Goal: Task Accomplishment & Management: Use online tool/utility

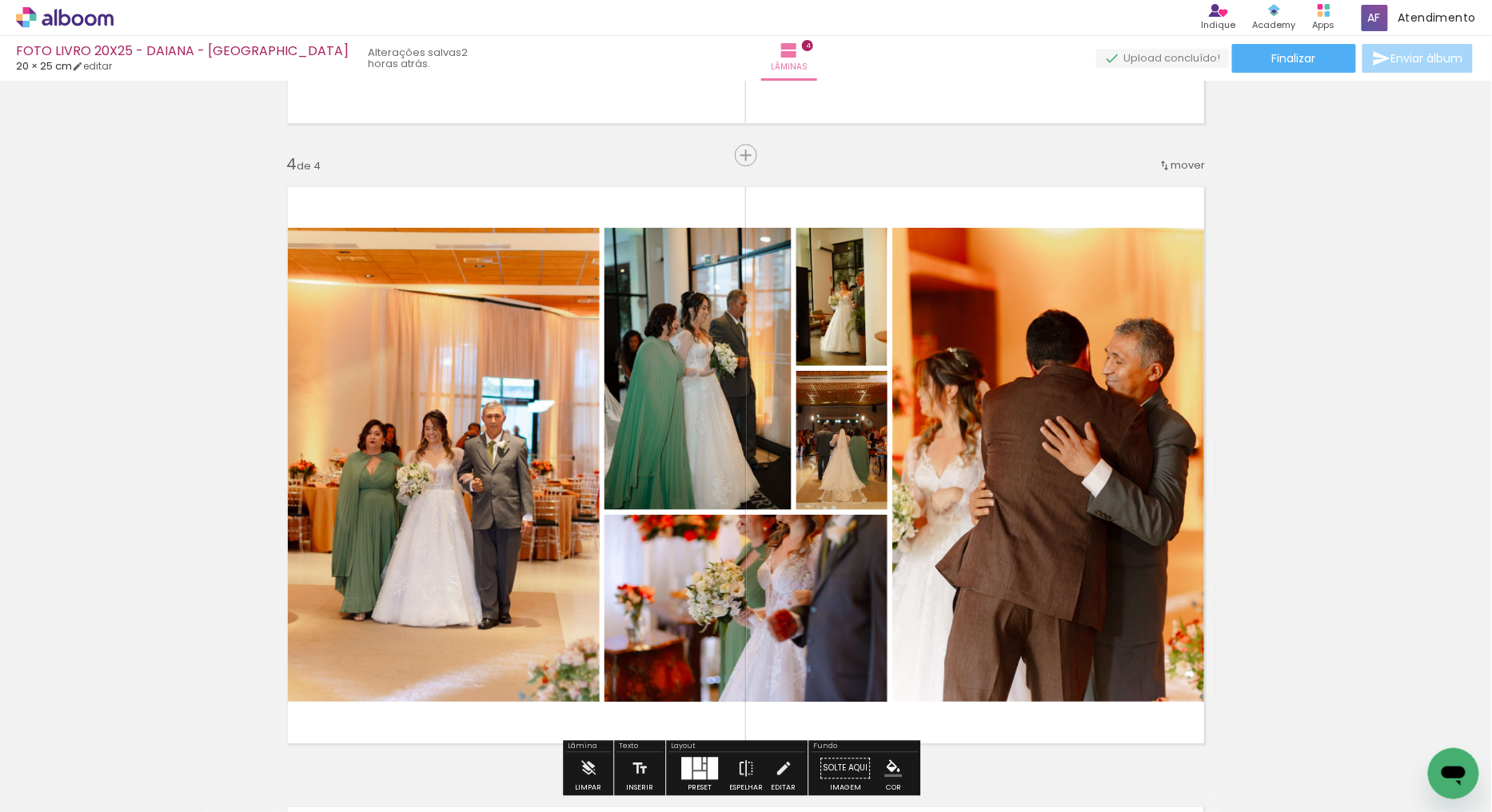
scroll to position [1821, 0]
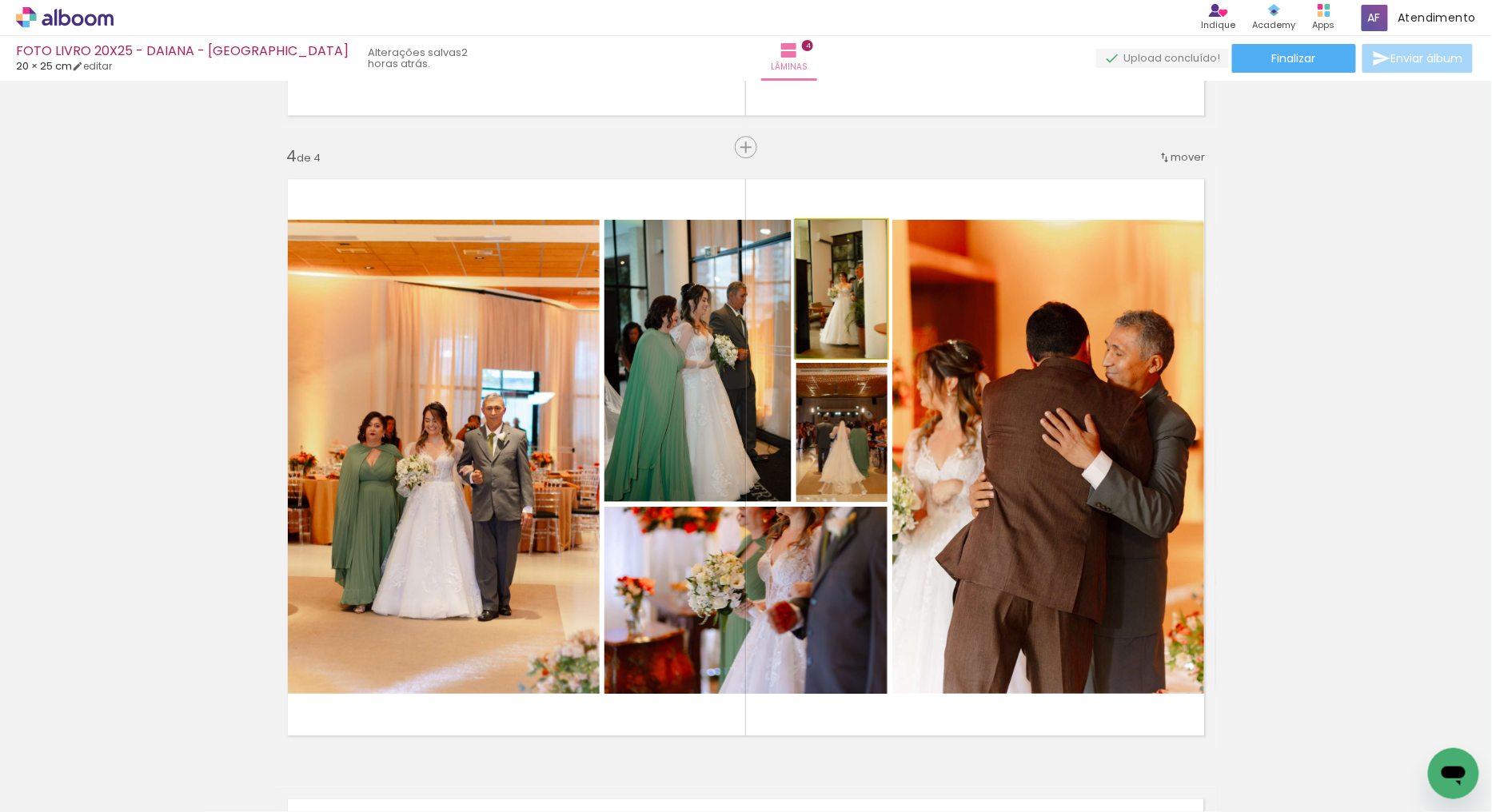
drag, startPoint x: 870, startPoint y: 346, endPoint x: 856, endPoint y: 334, distance: 18.4
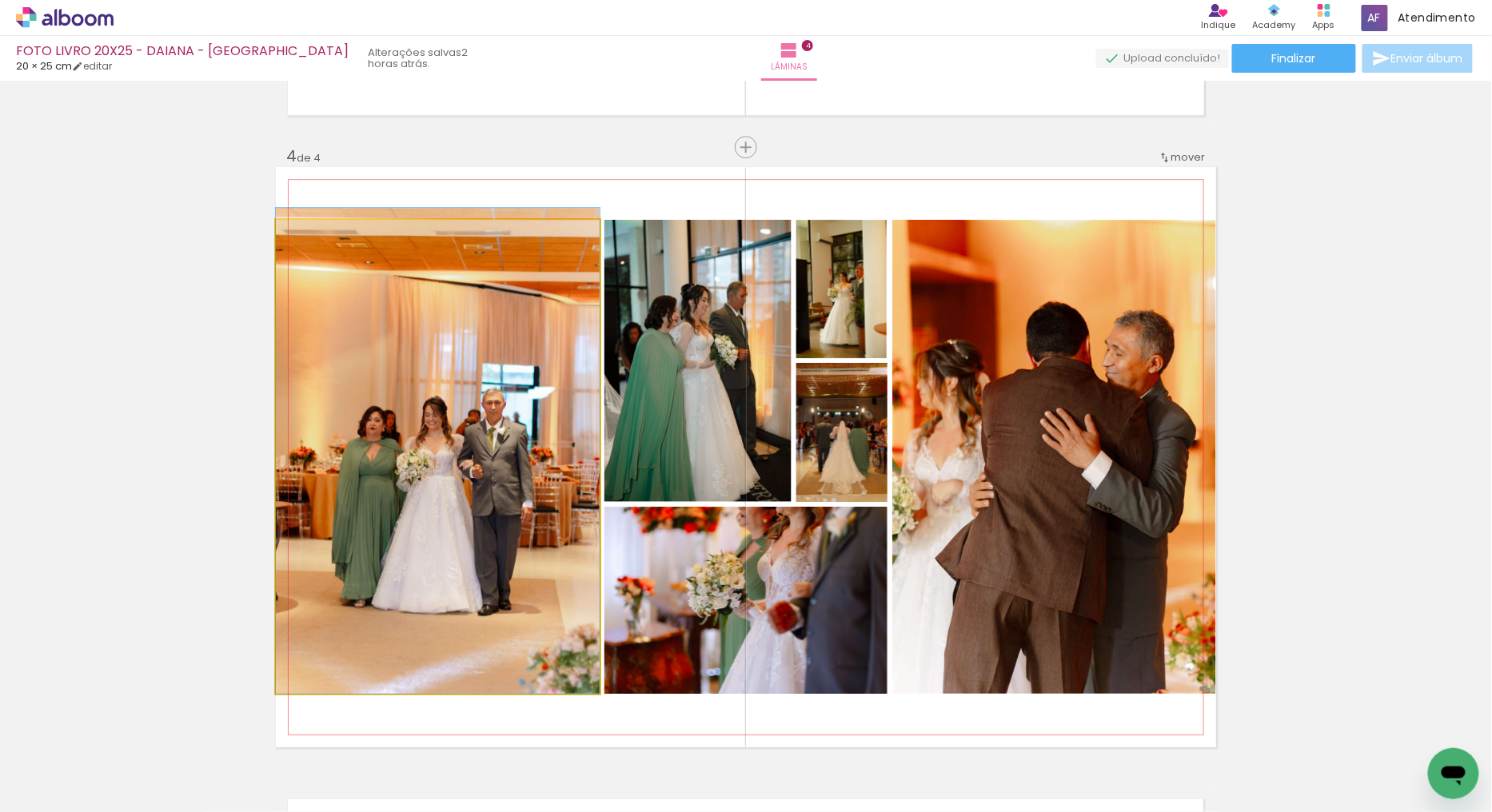
drag, startPoint x: 554, startPoint y: 518, endPoint x: 531, endPoint y: 484, distance: 41.0
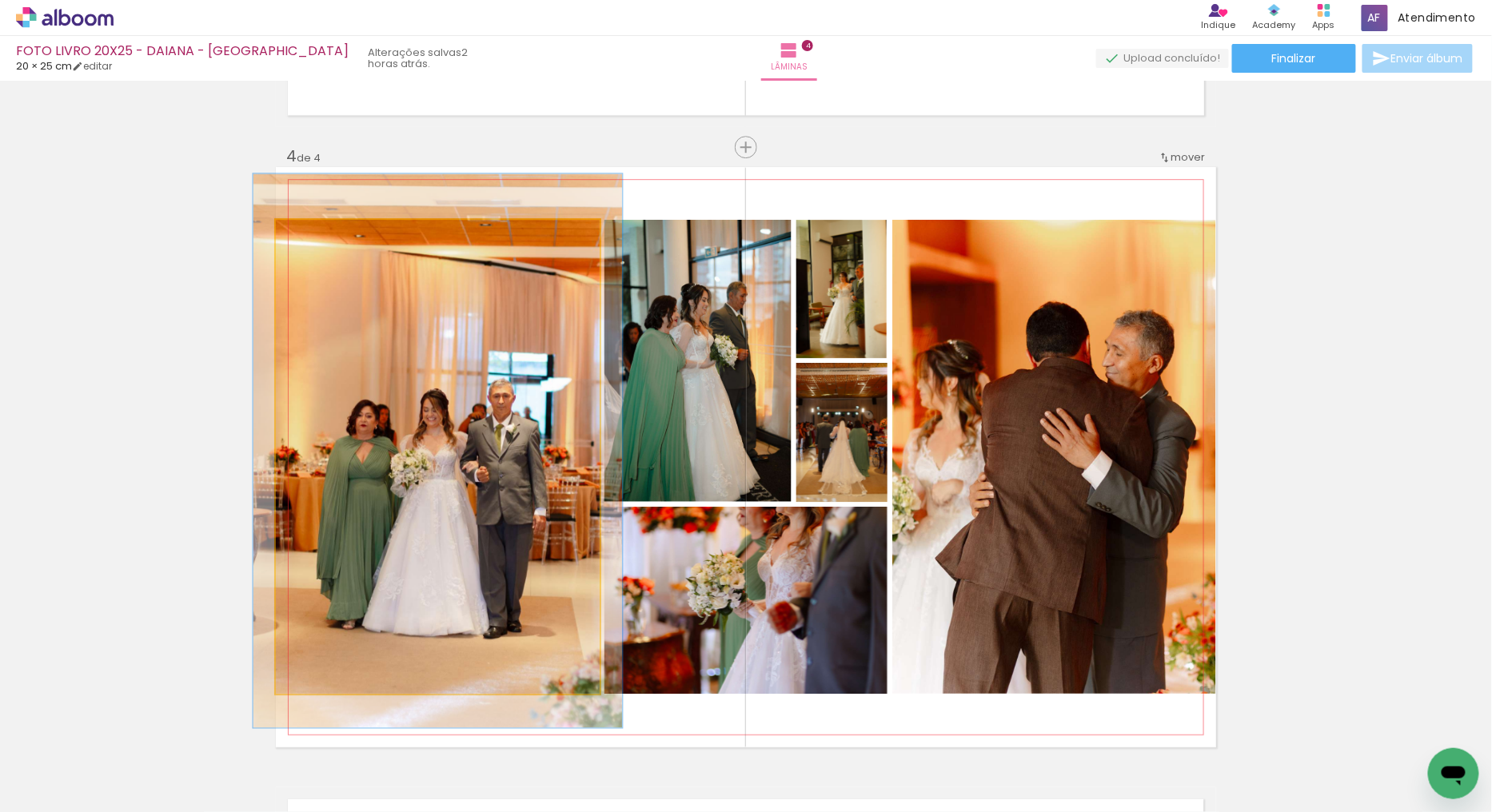
drag, startPoint x: 308, startPoint y: 242, endPoint x: 323, endPoint y: 251, distance: 17.5
type paper-slider "116"
click at [317, 241] on div at bounding box center [321, 237] width 26 height 26
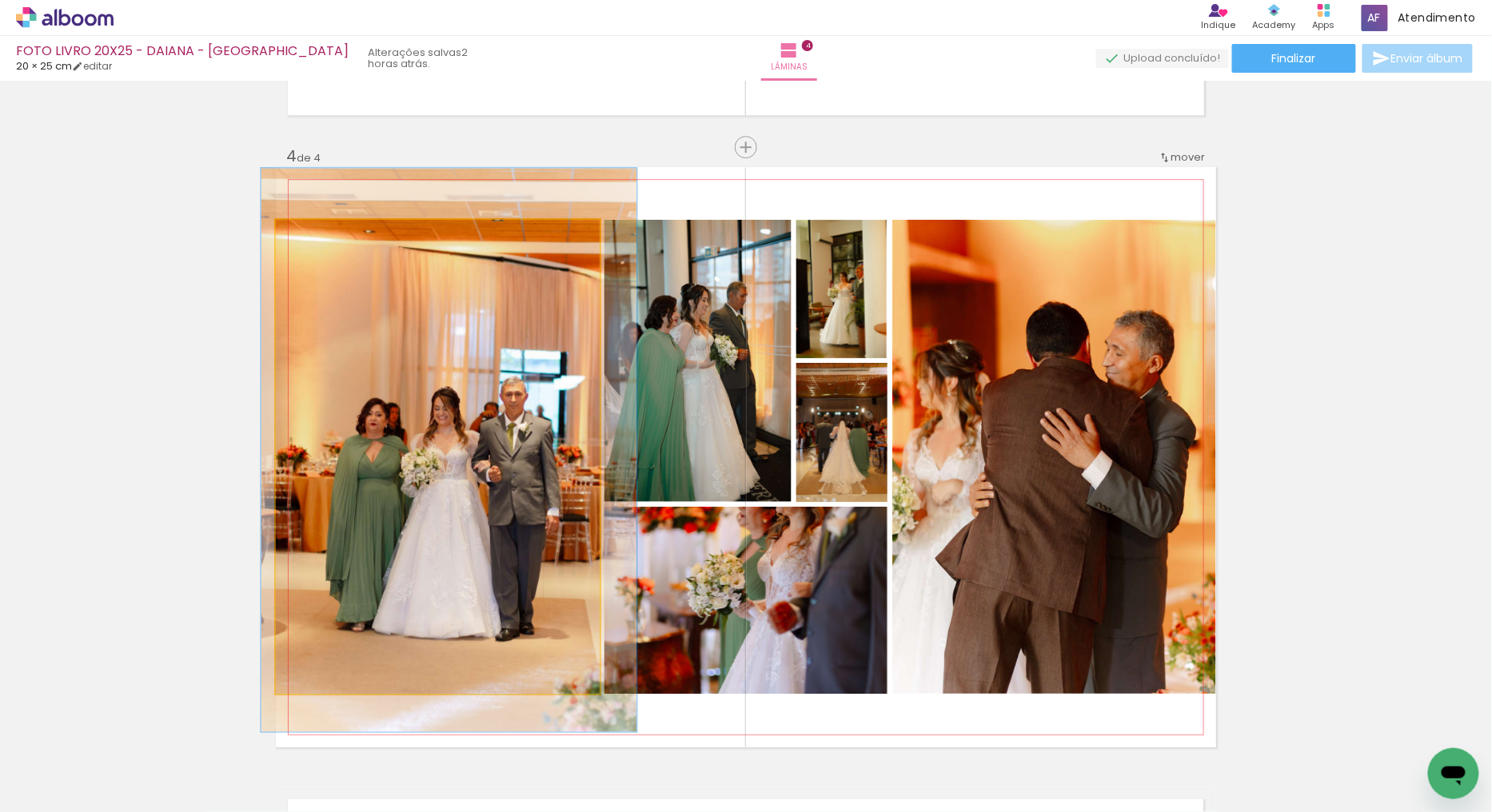
drag, startPoint x: 425, startPoint y: 428, endPoint x: 434, endPoint y: 425, distance: 9.5
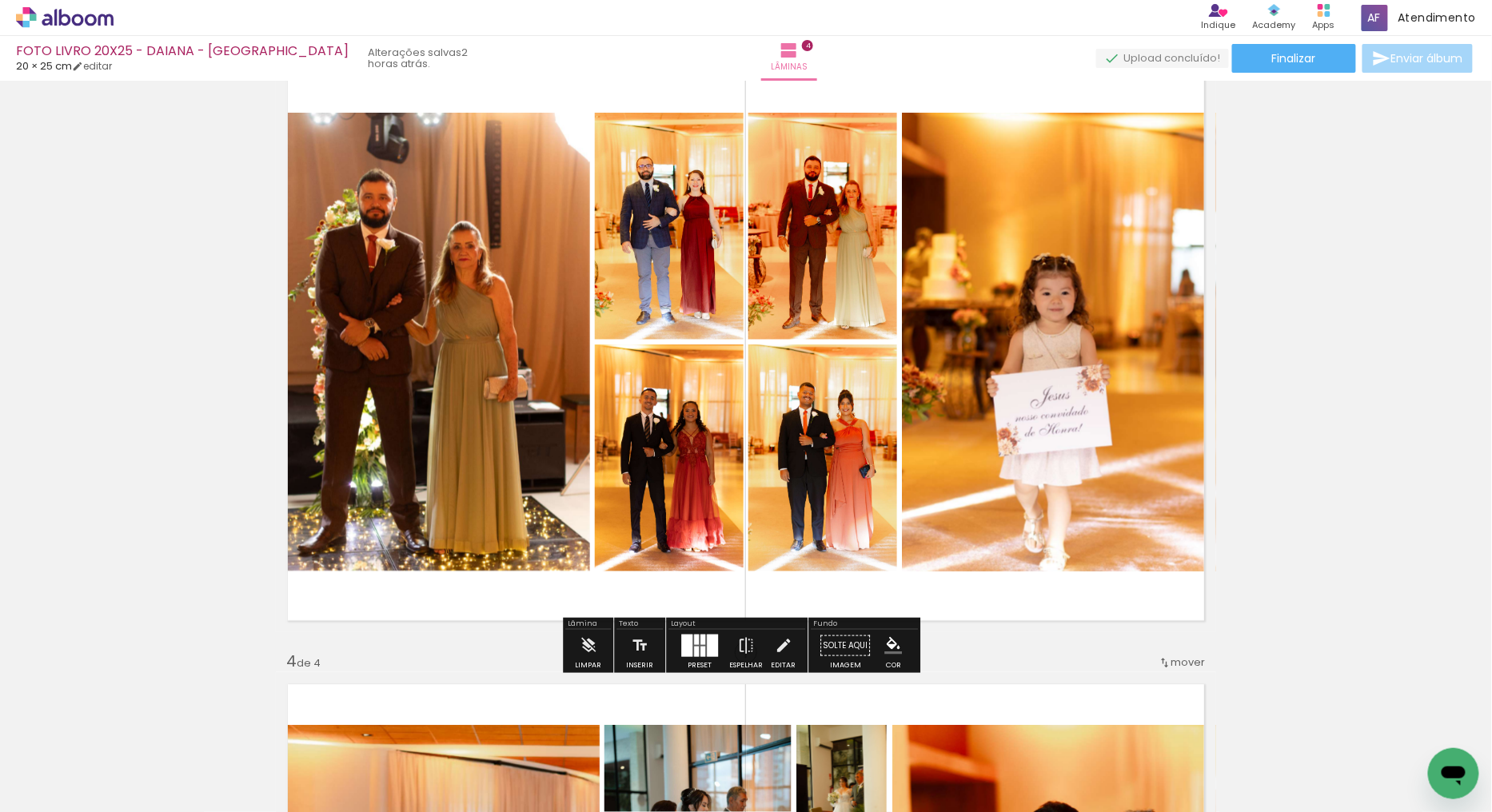
scroll to position [1289, 0]
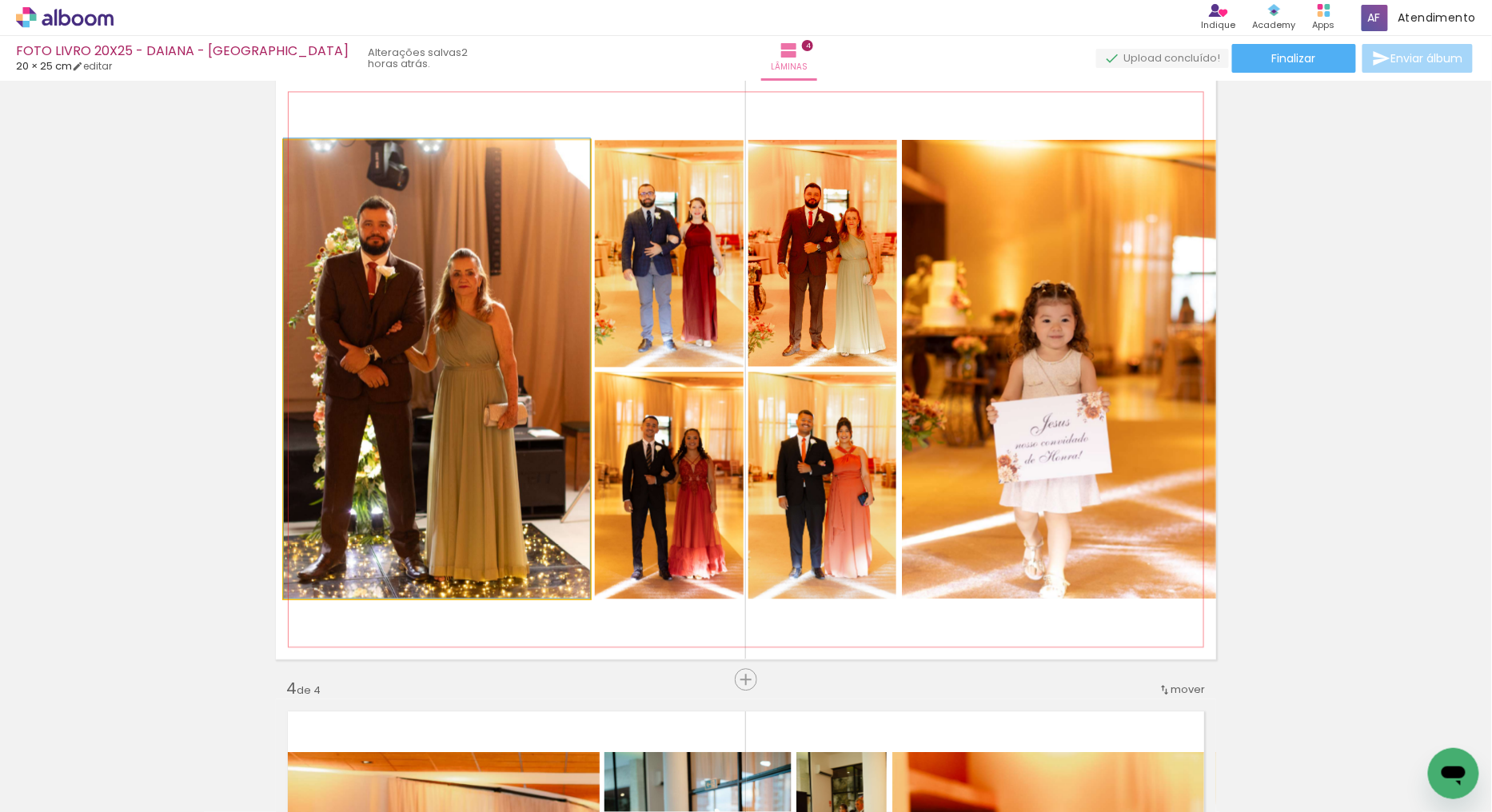
drag, startPoint x: 348, startPoint y: 317, endPoint x: 385, endPoint y: 314, distance: 37.1
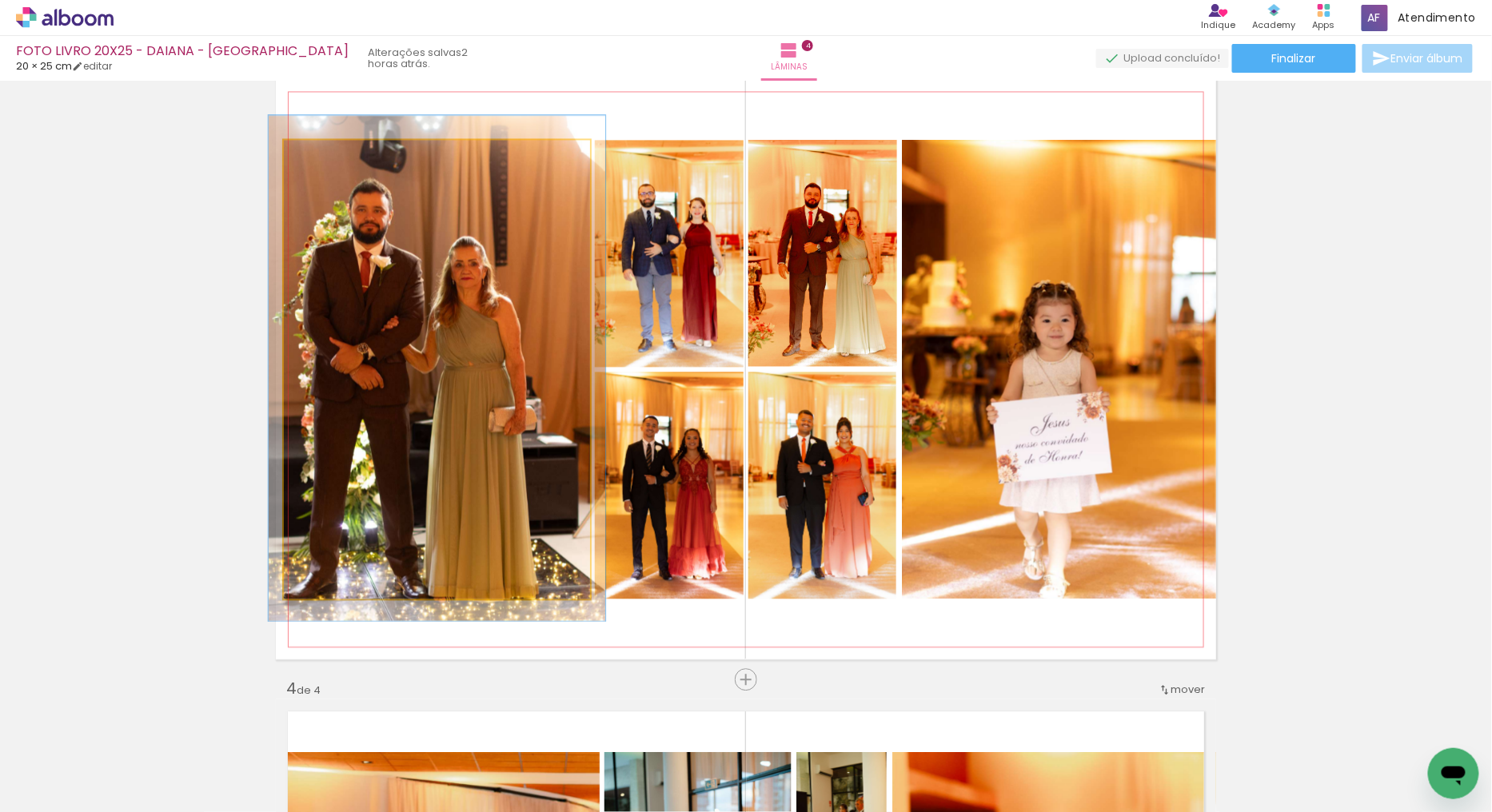
click at [320, 153] on div at bounding box center [327, 157] width 15 height 15
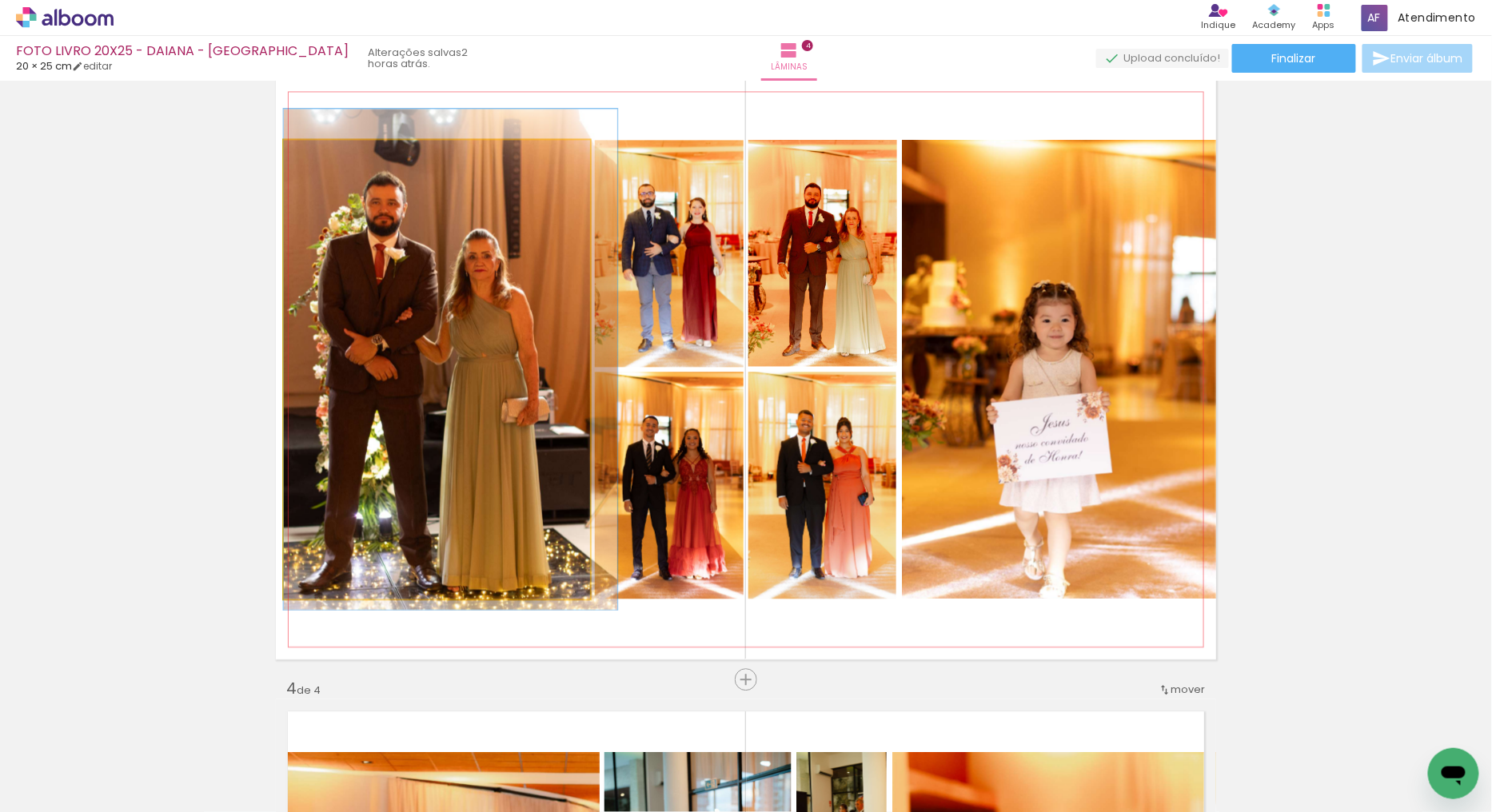
drag, startPoint x: 410, startPoint y: 312, endPoint x: 452, endPoint y: 304, distance: 42.8
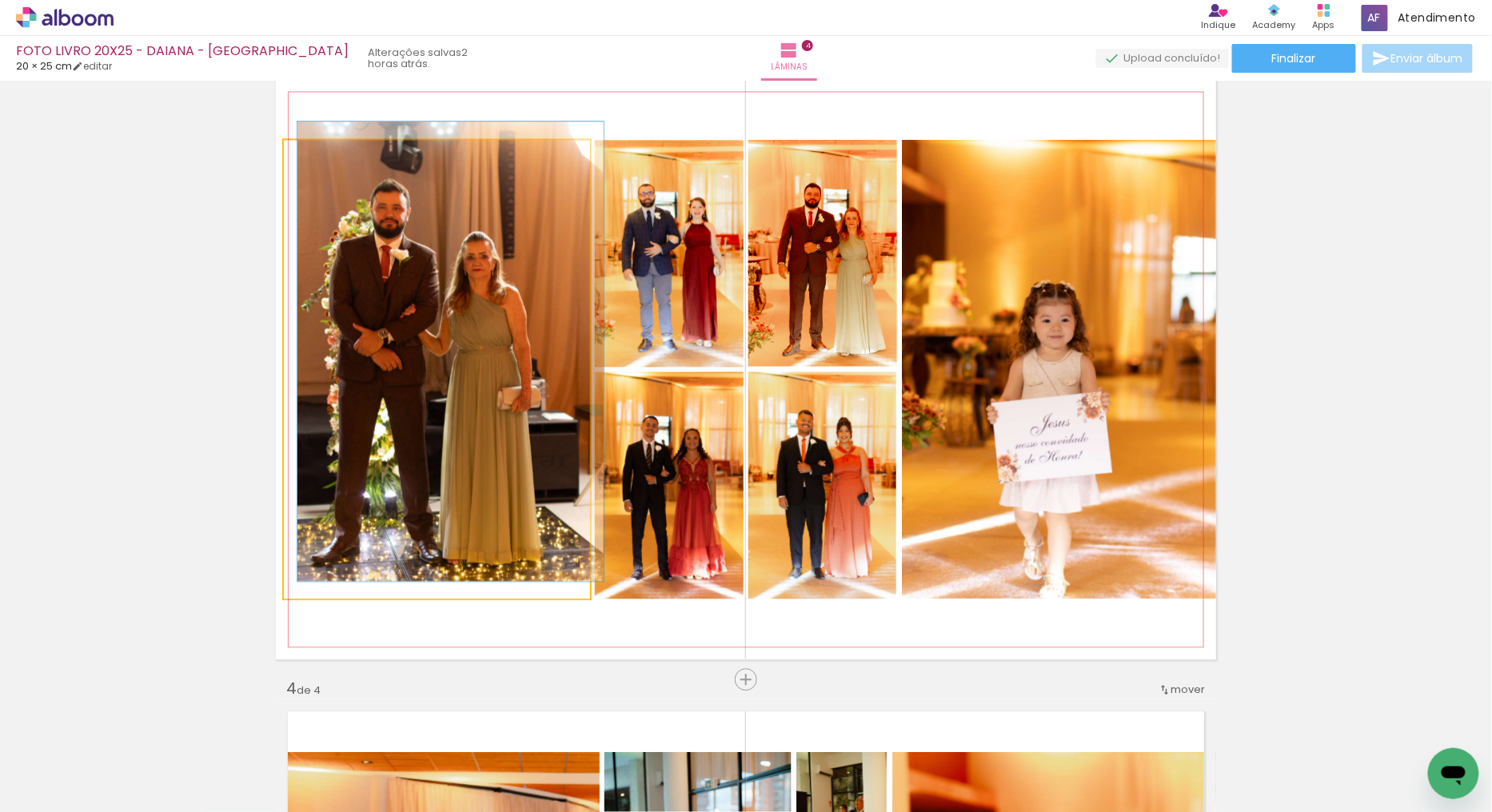
drag, startPoint x: 321, startPoint y: 154, endPoint x: 310, endPoint y: 154, distance: 11.0
type paper-slider "100"
click at [314, 154] on div at bounding box center [321, 157] width 15 height 15
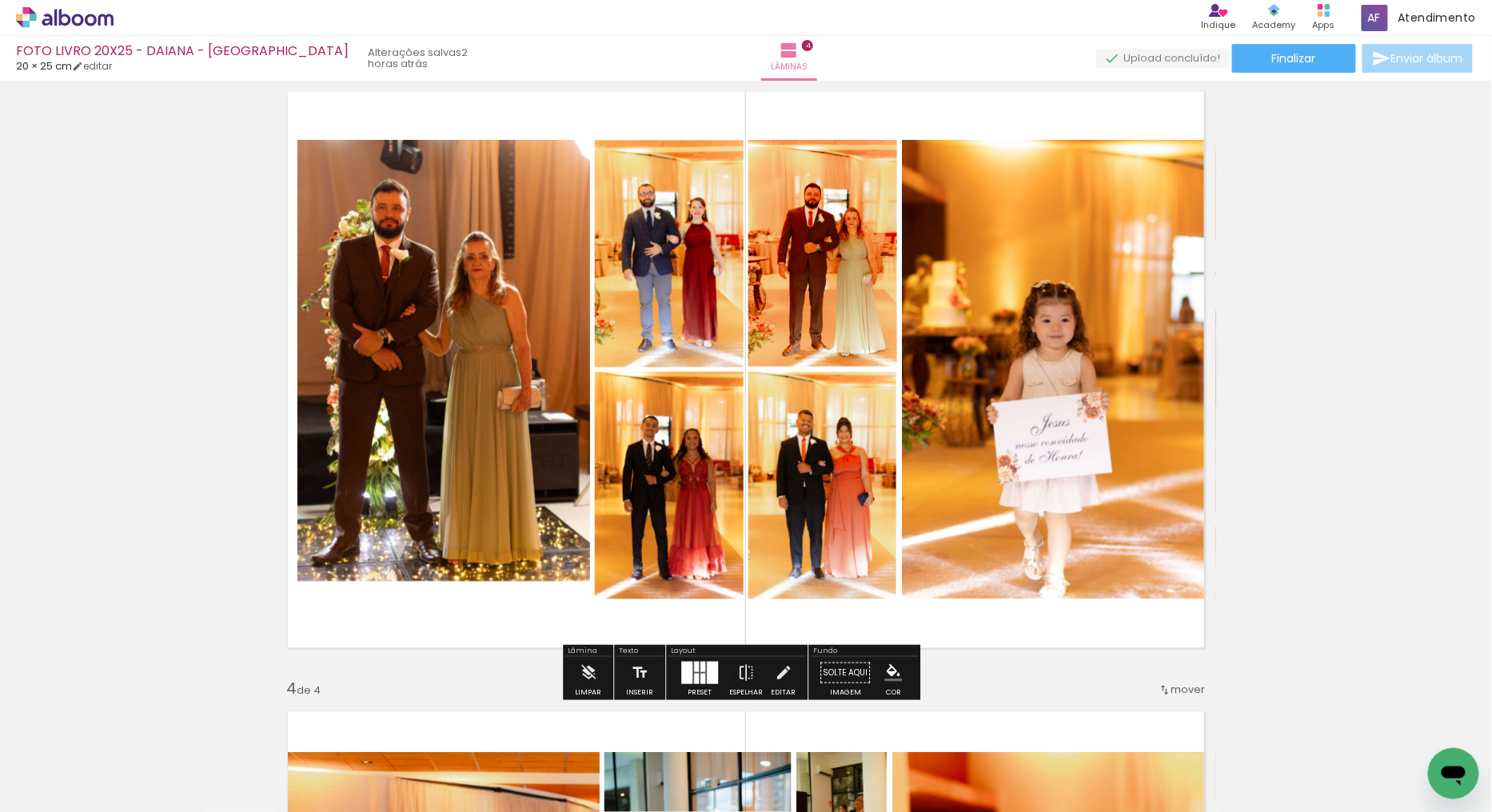
click at [428, 400] on quentale-photo at bounding box center [437, 369] width 307 height 459
click at [442, 393] on quentale-photo at bounding box center [437, 369] width 307 height 459
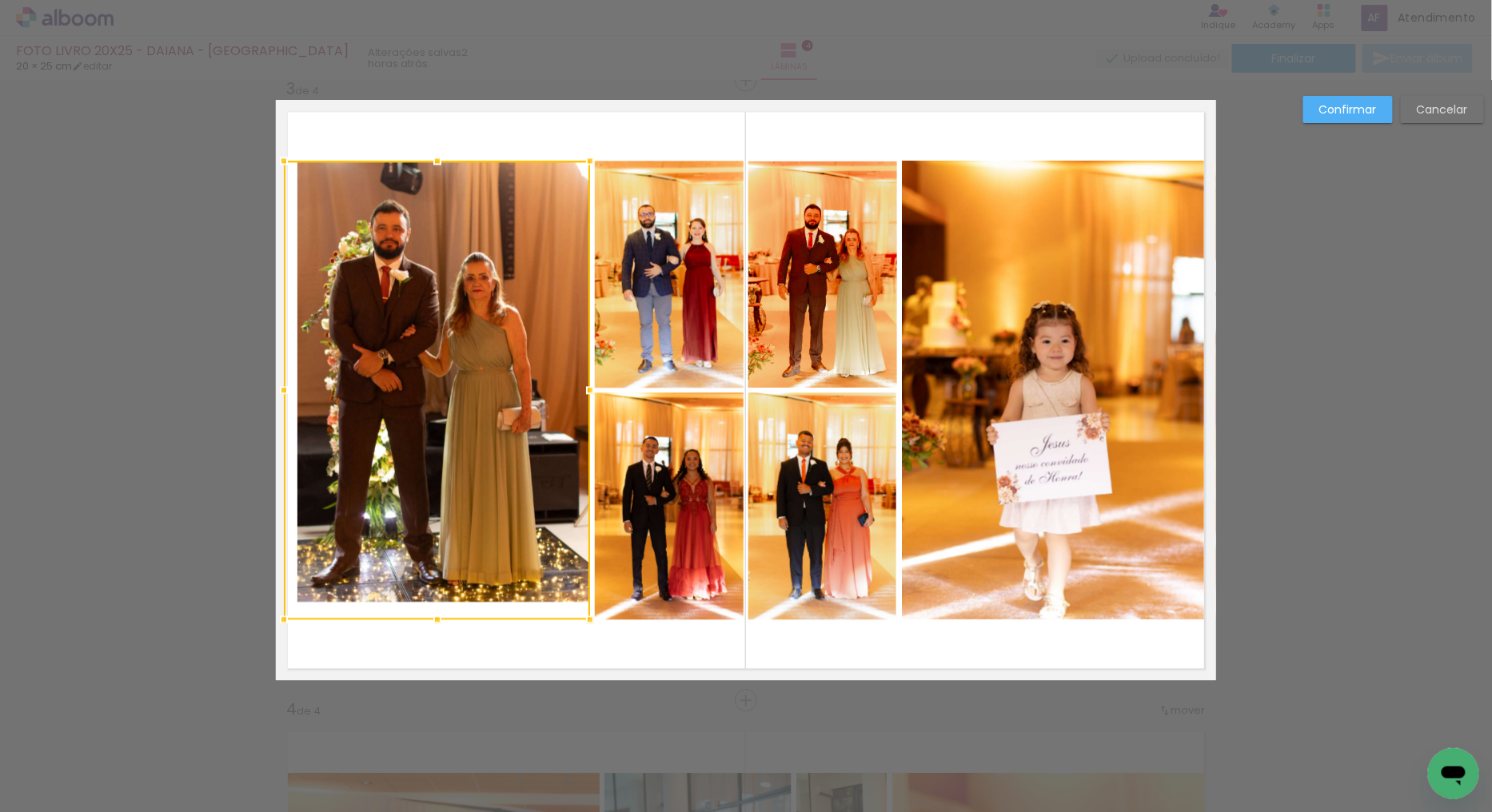
scroll to position [1261, 0]
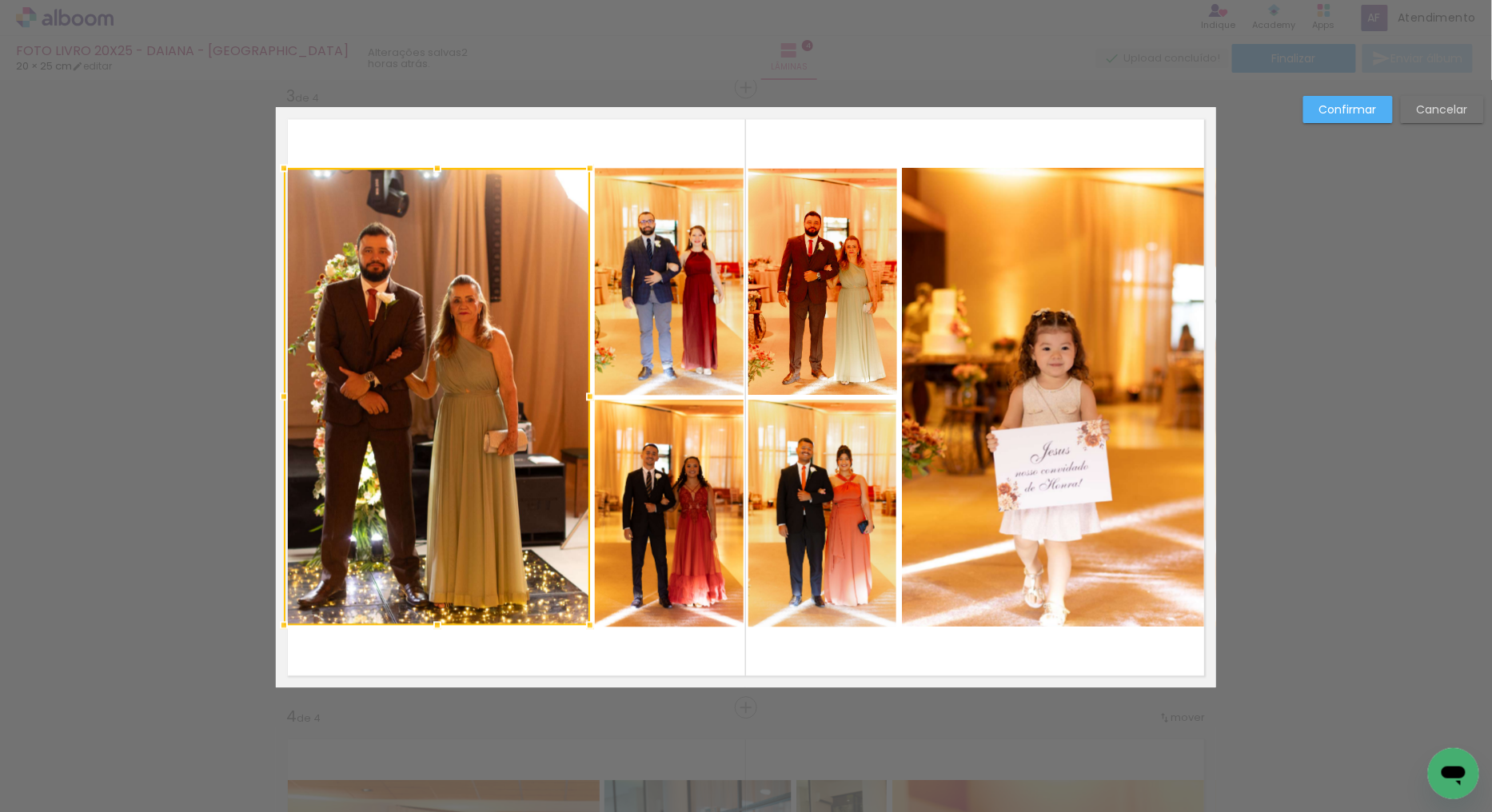
click at [432, 627] on div at bounding box center [436, 625] width 32 height 32
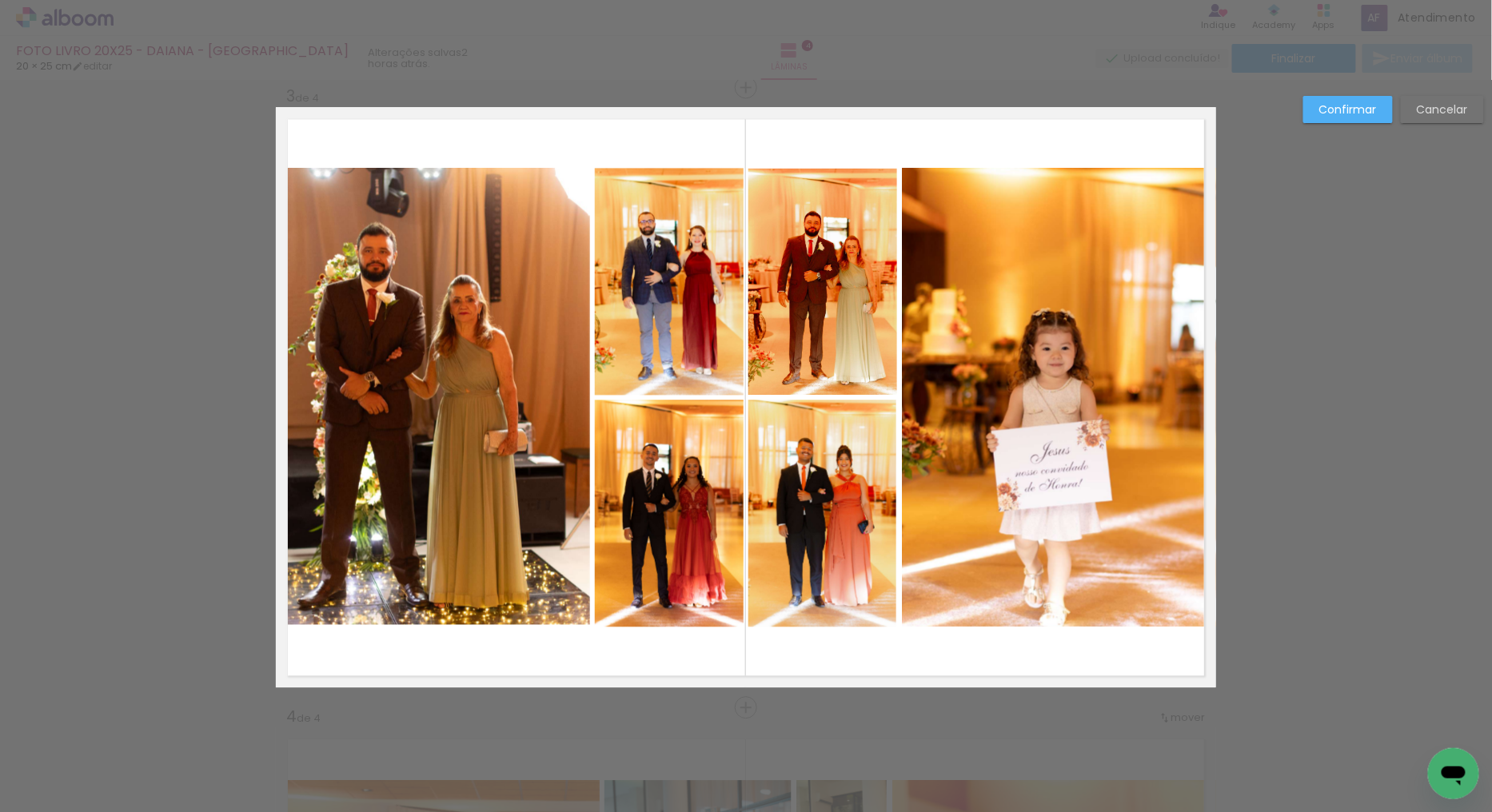
click at [1341, 94] on div "Confirmar Cancelar" at bounding box center [746, 390] width 1492 height 3141
click at [1316, 102] on paper-button "Confirmar" at bounding box center [1348, 110] width 89 height 28
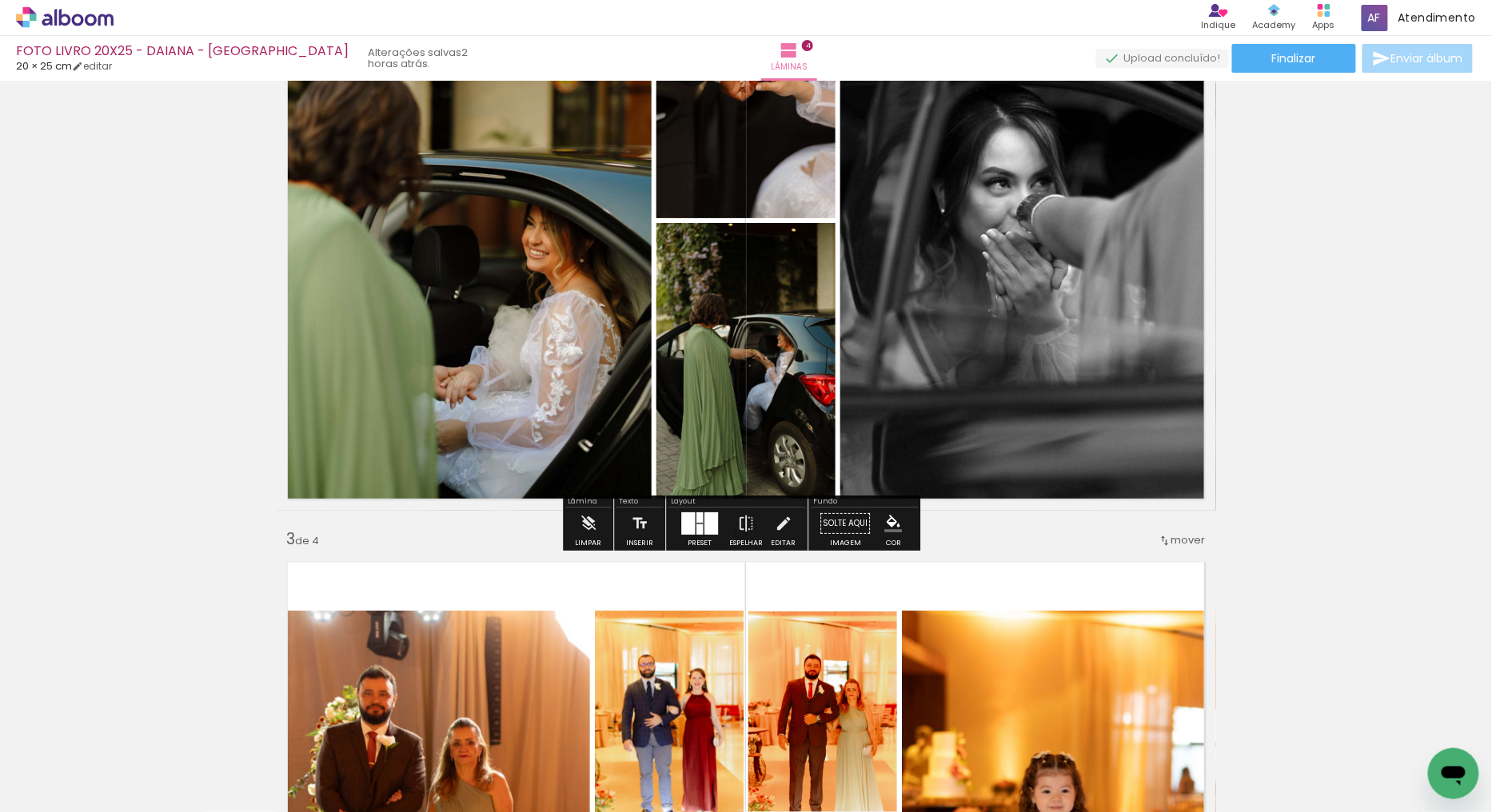
scroll to position [728, 0]
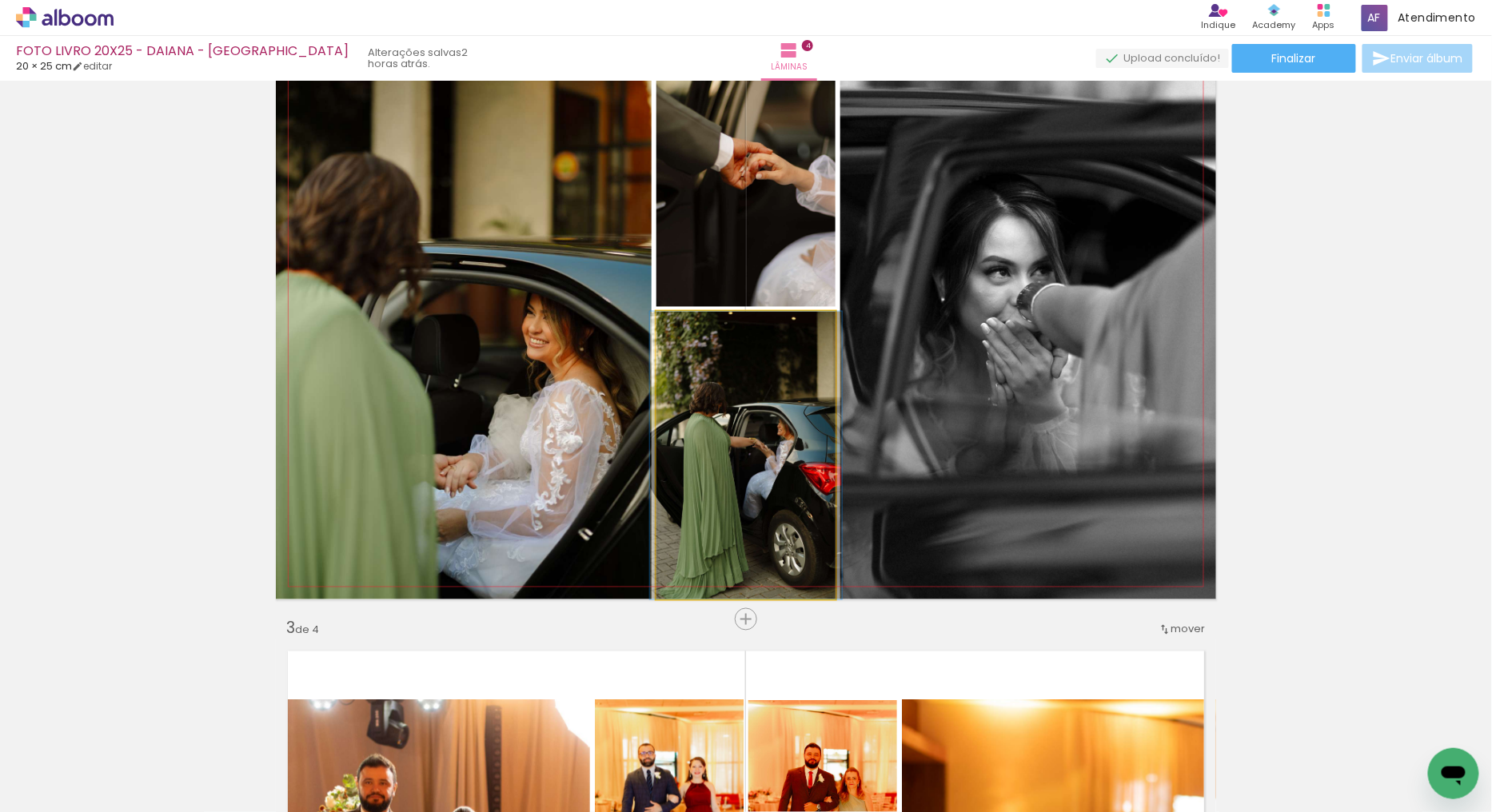
click at [784, 478] on quentale-photo at bounding box center [746, 455] width 179 height 288
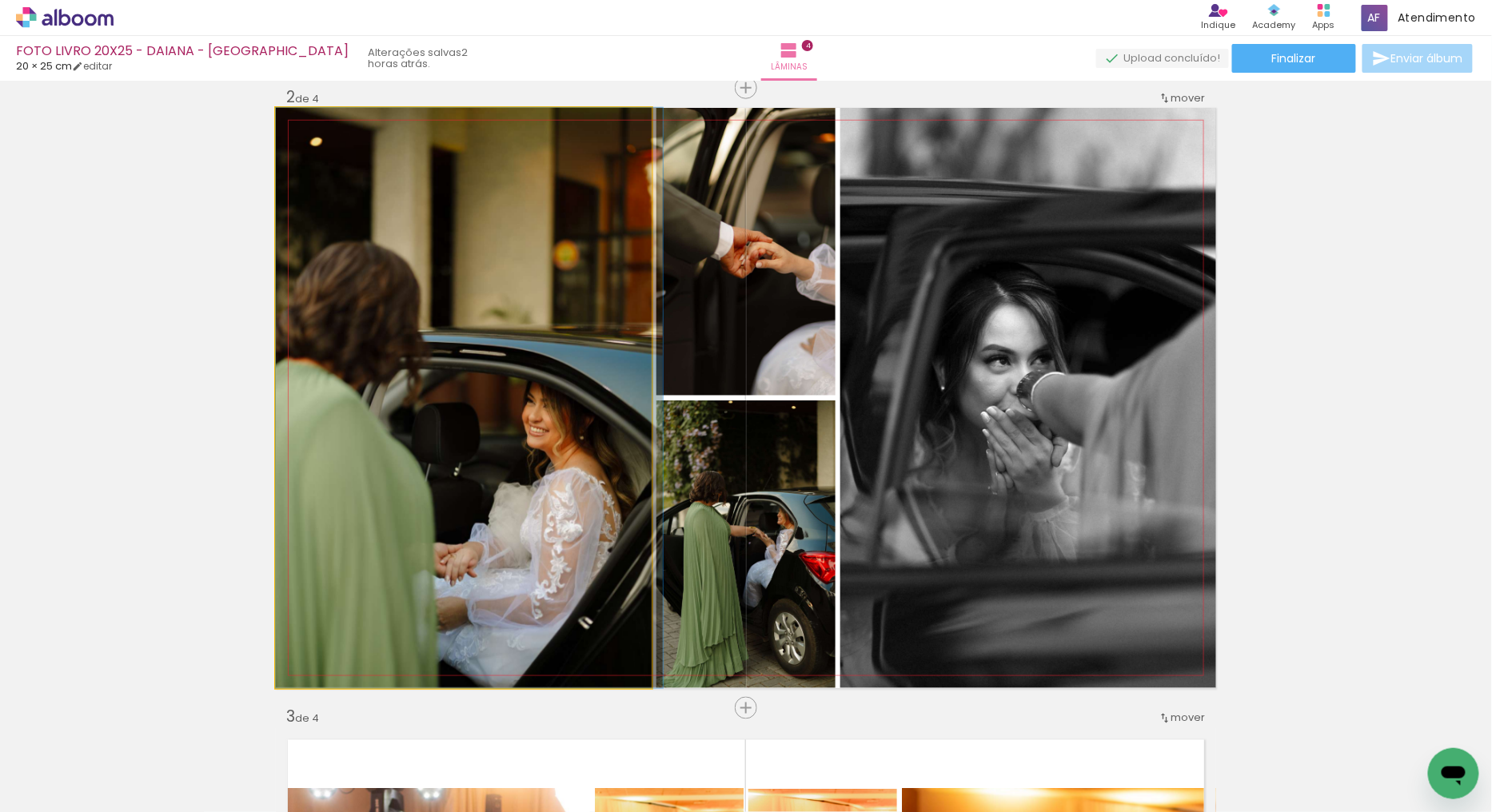
drag, startPoint x: 404, startPoint y: 475, endPoint x: 441, endPoint y: 467, distance: 37.9
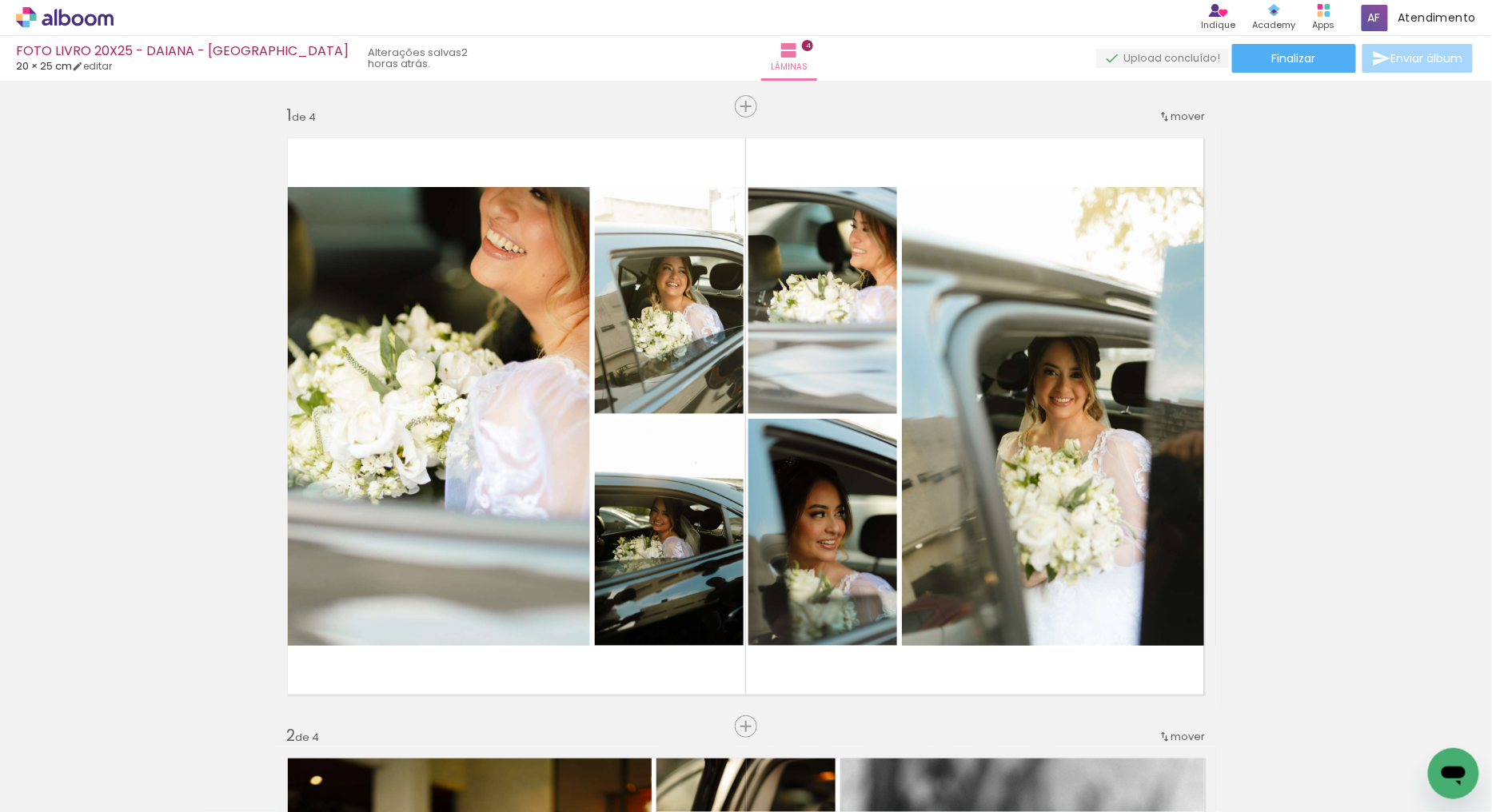
scroll to position [0, 0]
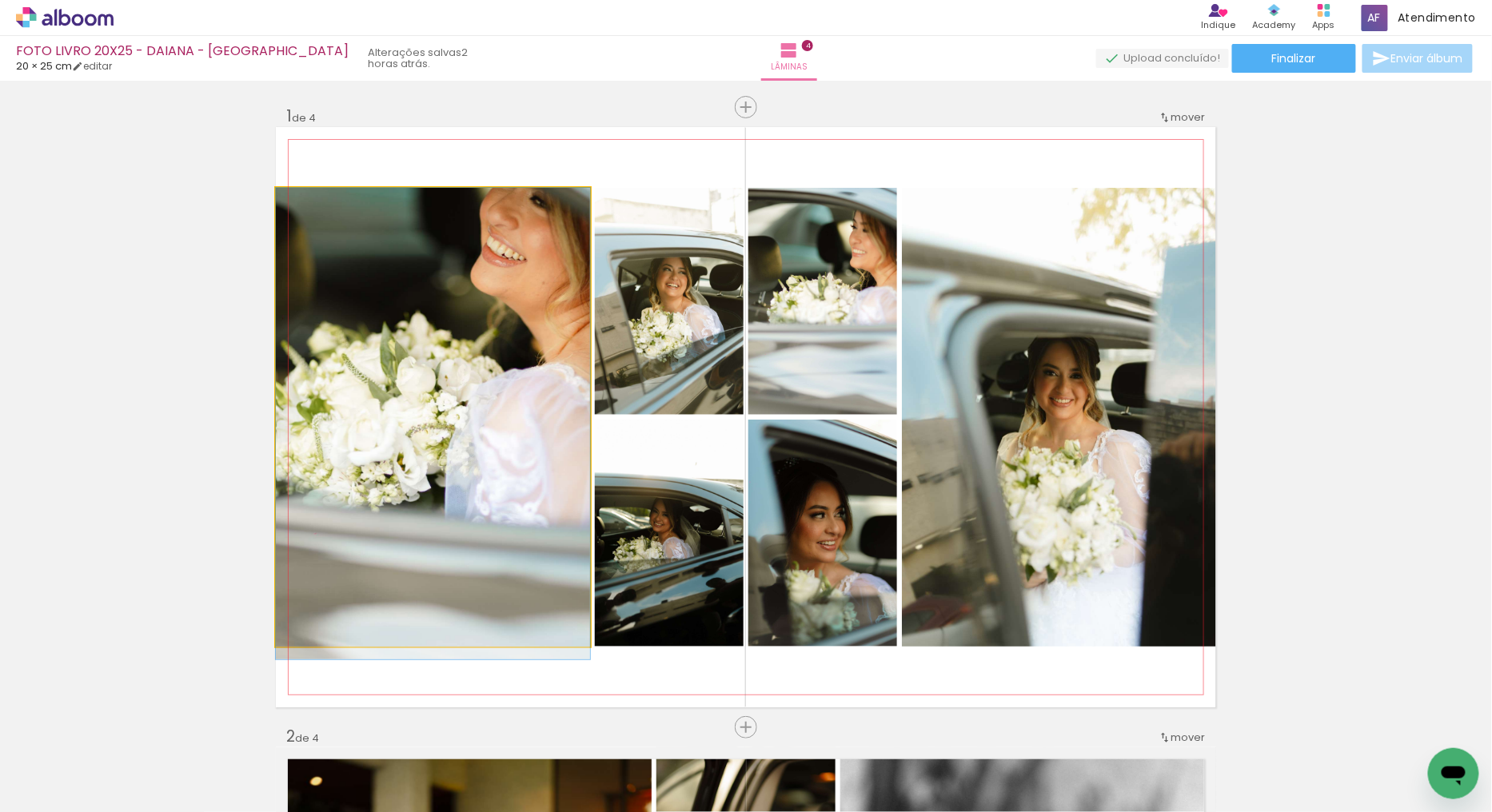
drag, startPoint x: 501, startPoint y: 416, endPoint x: 508, endPoint y: 473, distance: 57.4
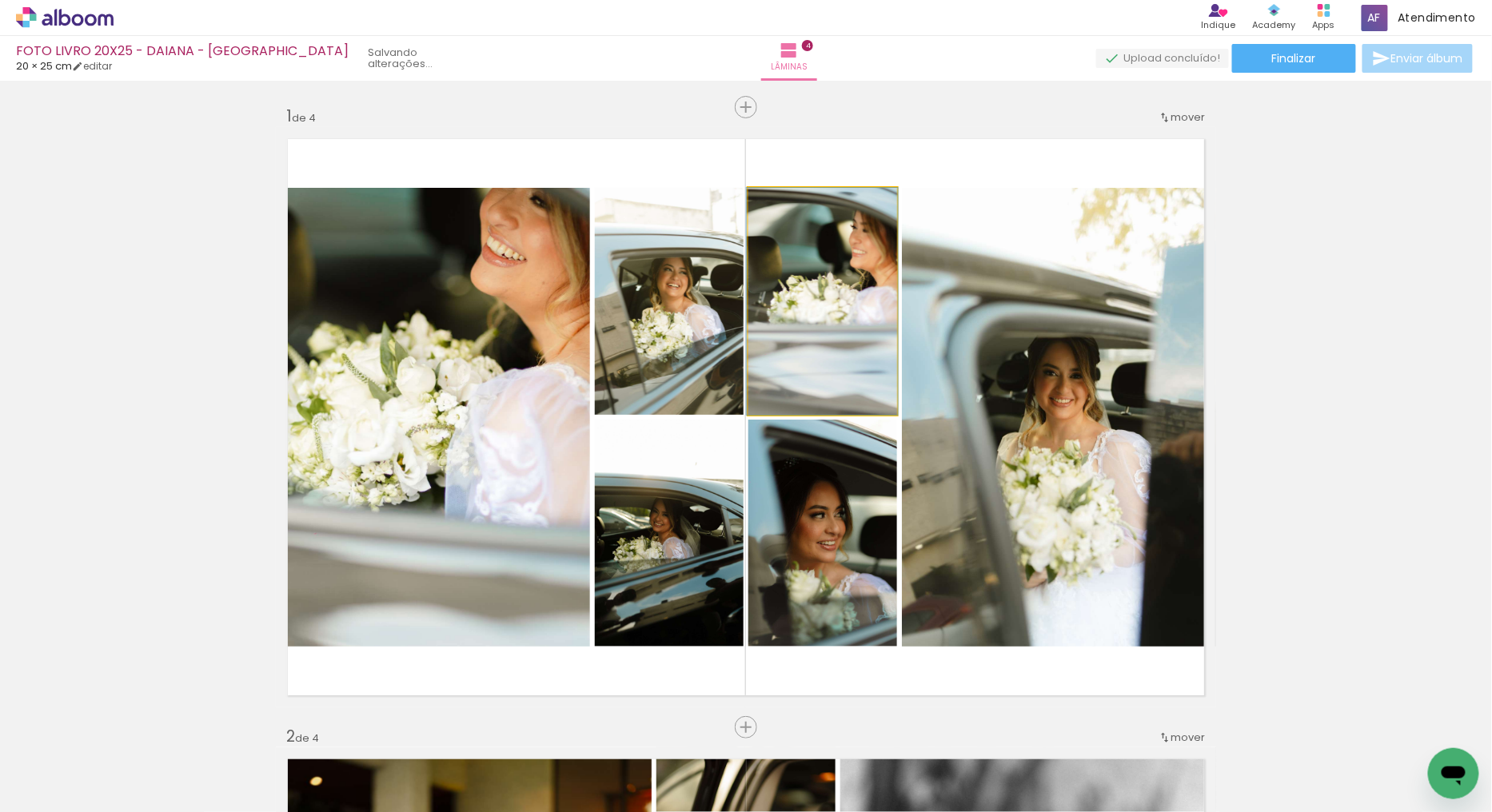
drag, startPoint x: 785, startPoint y: 317, endPoint x: 785, endPoint y: 301, distance: 16.0
